Goal: Task Accomplishment & Management: Manage account settings

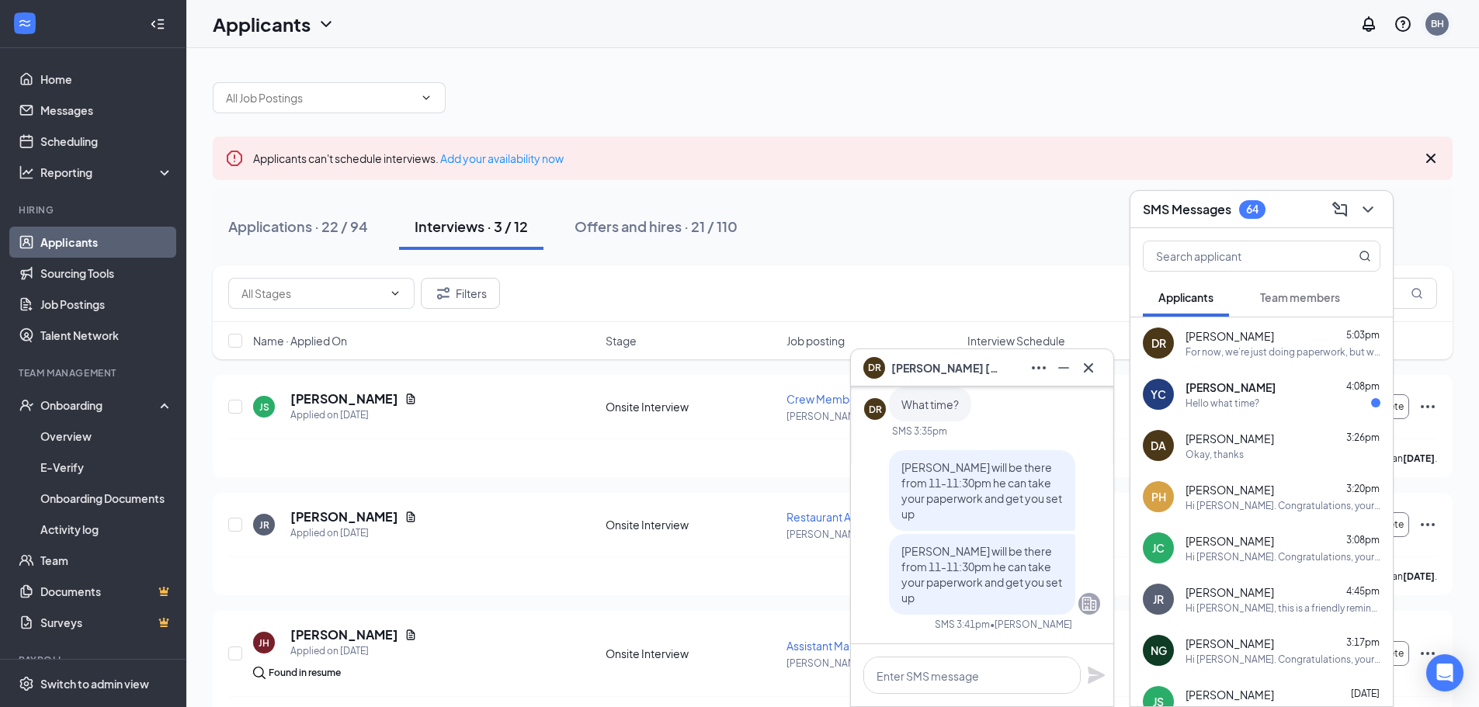
click at [1442, 25] on div "BH" at bounding box center [1436, 23] width 13 height 13
click at [1317, 114] on link "My profile" at bounding box center [1359, 107] width 168 height 16
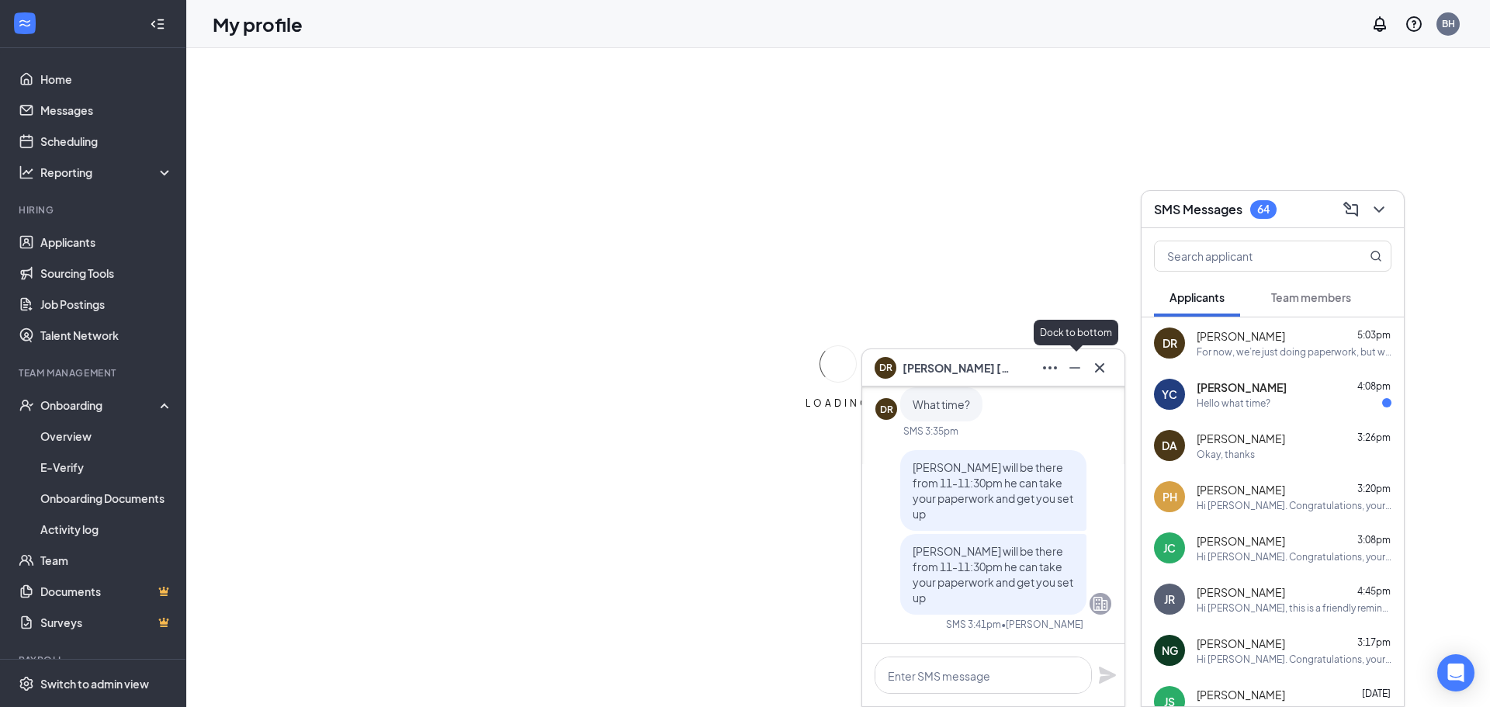
click at [1080, 369] on icon "Minimize" at bounding box center [1075, 368] width 19 height 19
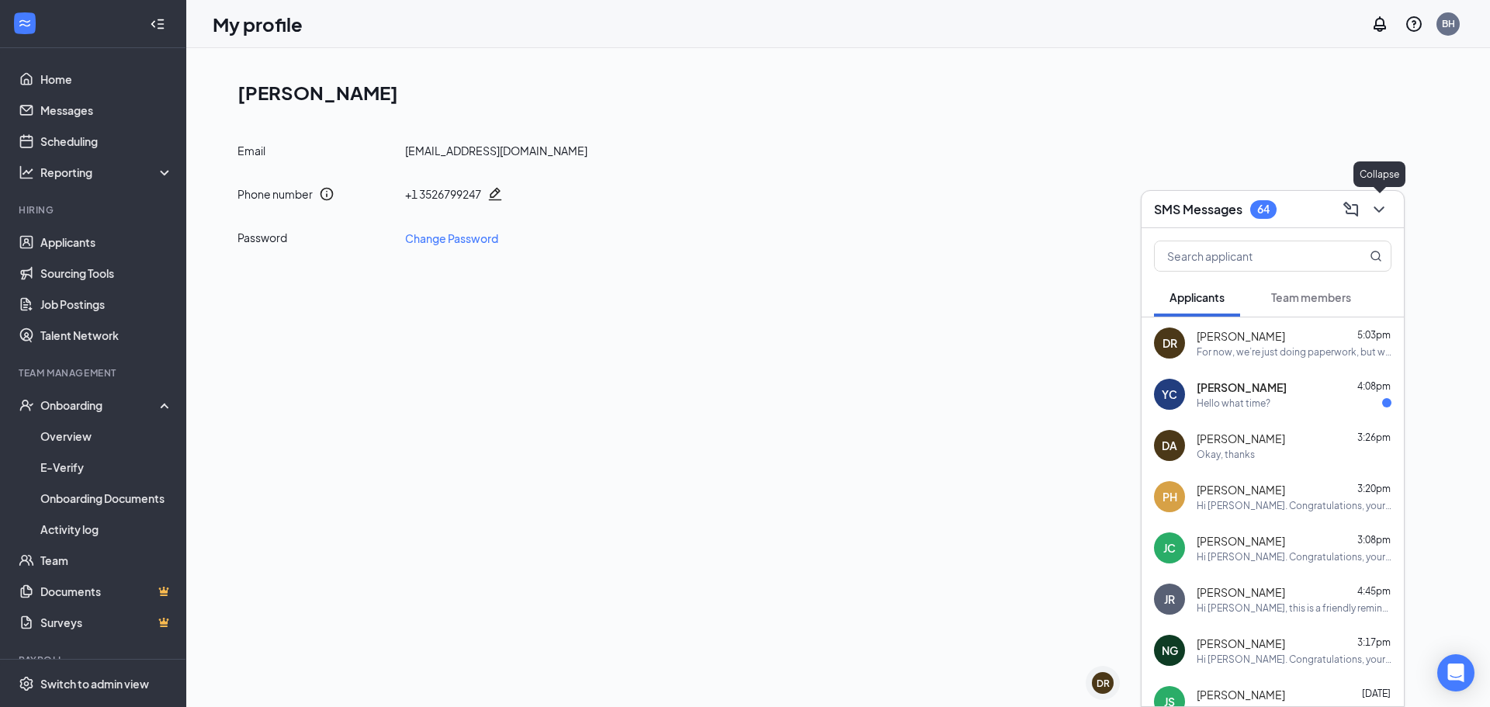
click at [1378, 210] on icon "ChevronDown" at bounding box center [1379, 209] width 10 height 6
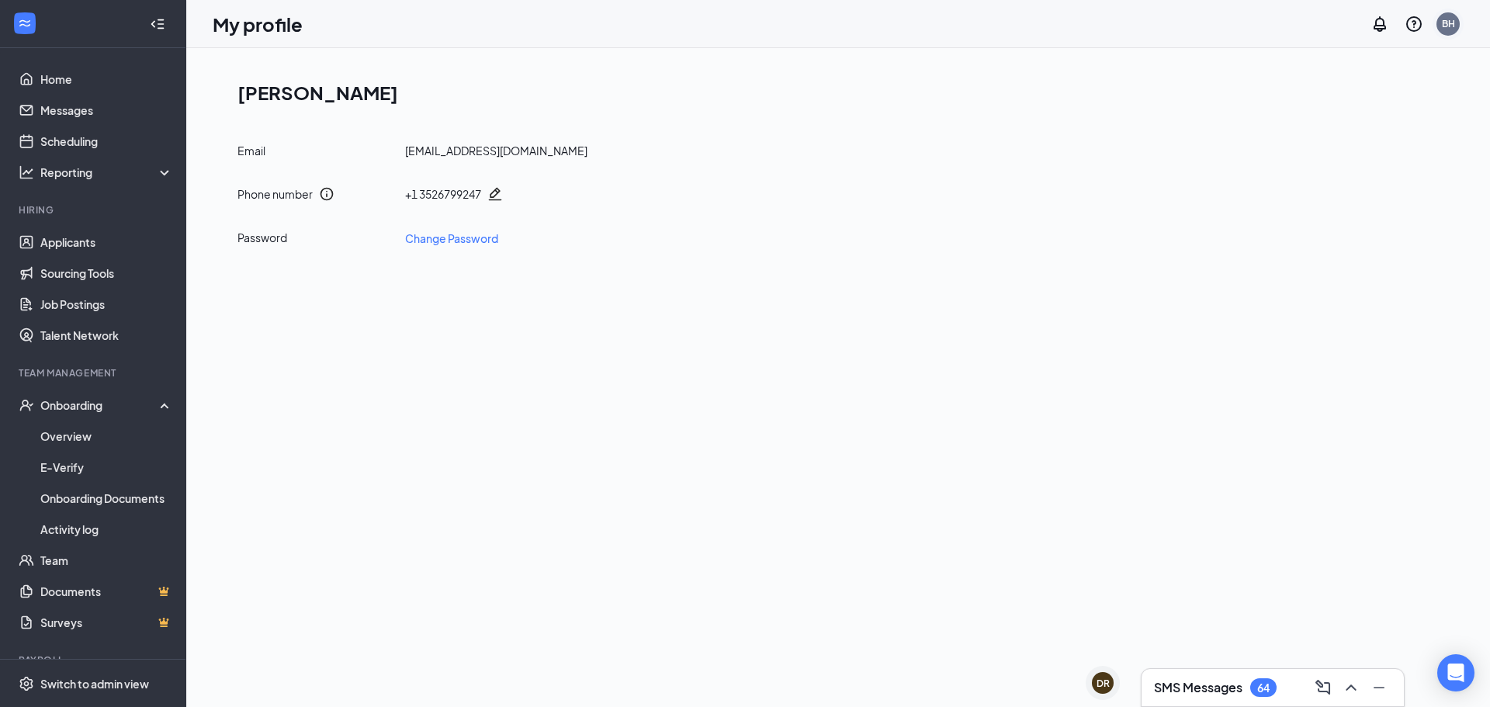
click at [1442, 33] on div "BH" at bounding box center [1448, 23] width 23 height 23
click at [1352, 238] on div "Log out" at bounding box center [1371, 238] width 168 height 16
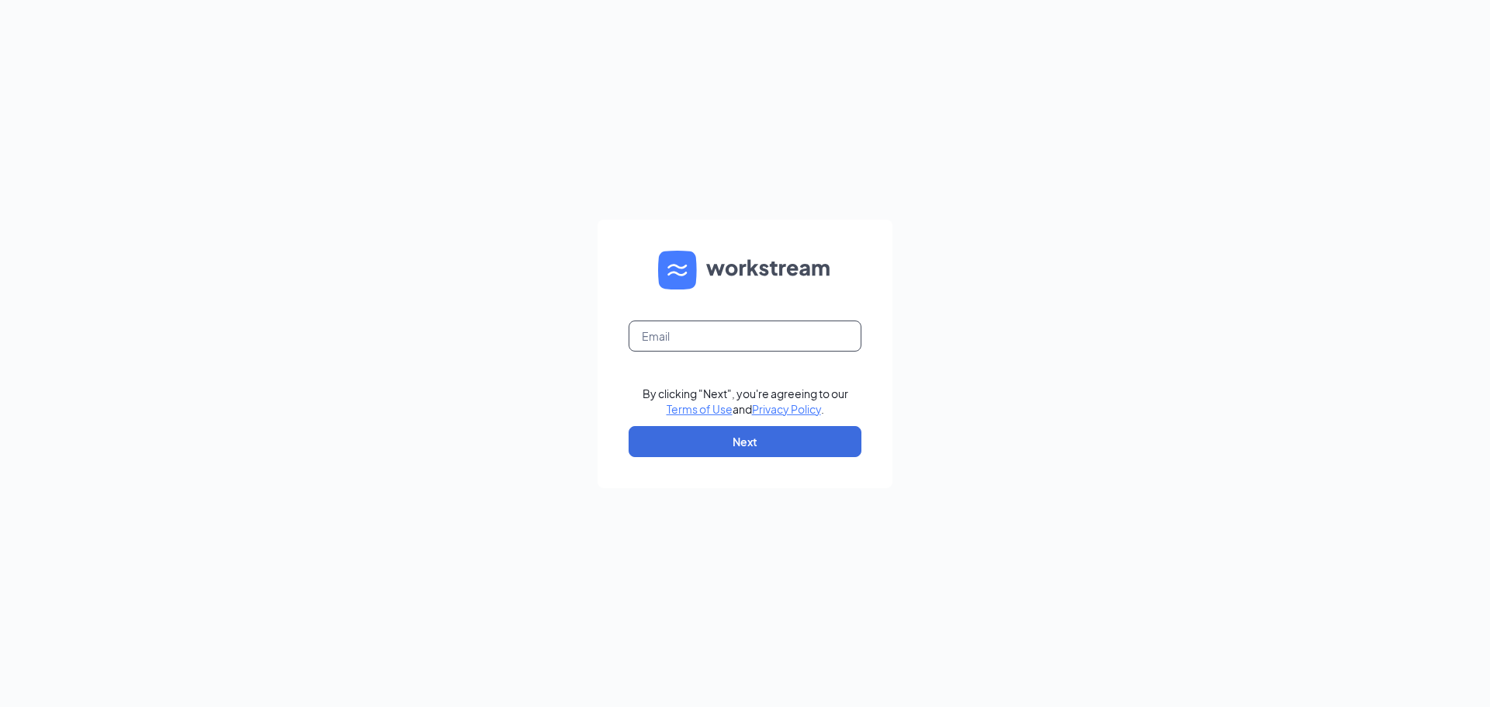
click at [698, 345] on input "text" at bounding box center [745, 336] width 233 height 31
type input "[EMAIL_ADDRESS][DOMAIN_NAME]"
click at [817, 346] on input "[EMAIL_ADDRESS][DOMAIN_NAME]" at bounding box center [745, 336] width 233 height 31
